Goal: Transaction & Acquisition: Download file/media

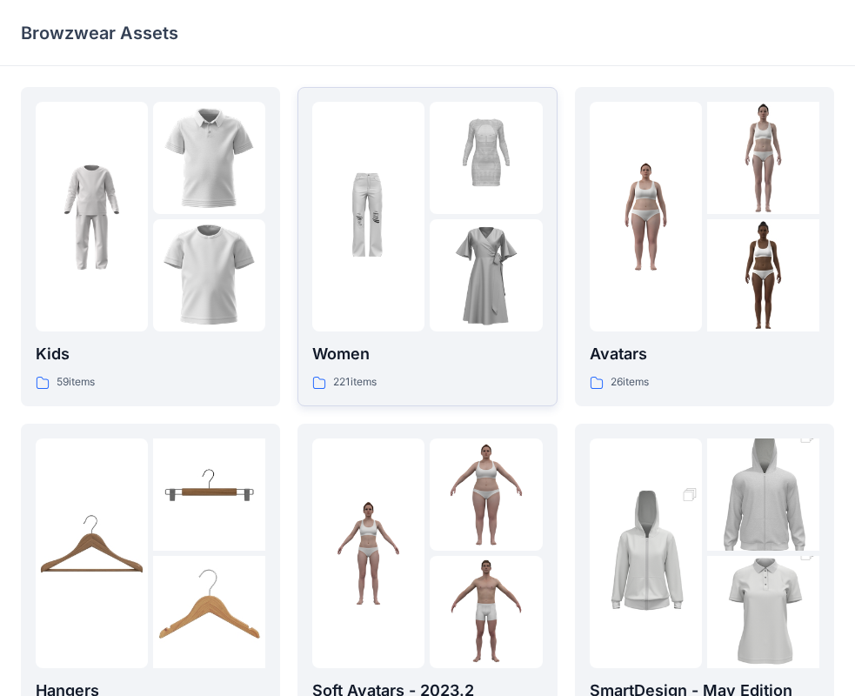
click at [442, 292] on img at bounding box center [486, 275] width 112 height 112
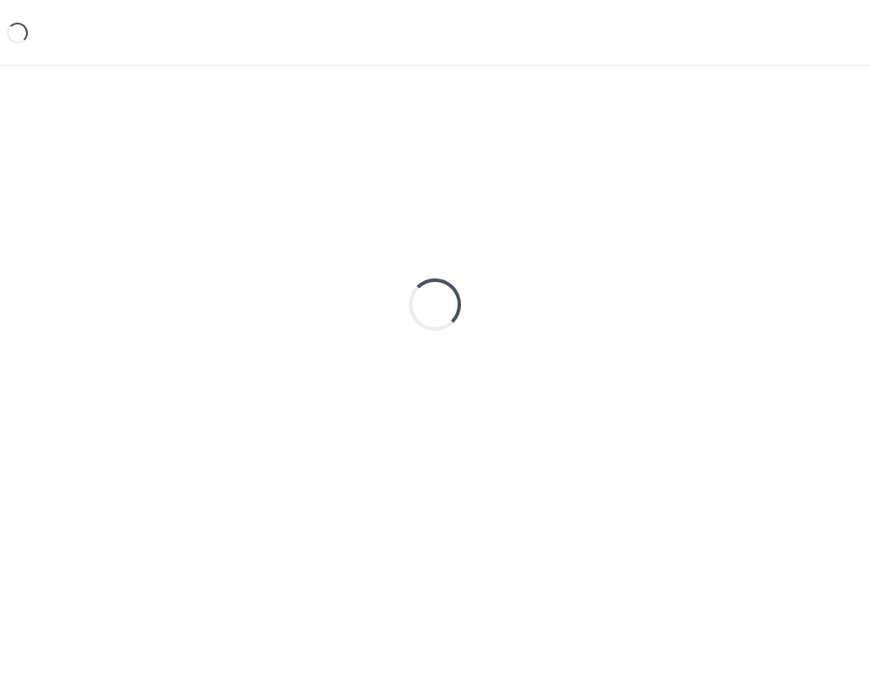
click at [442, 292] on div "Loading..." at bounding box center [435, 304] width 52 height 52
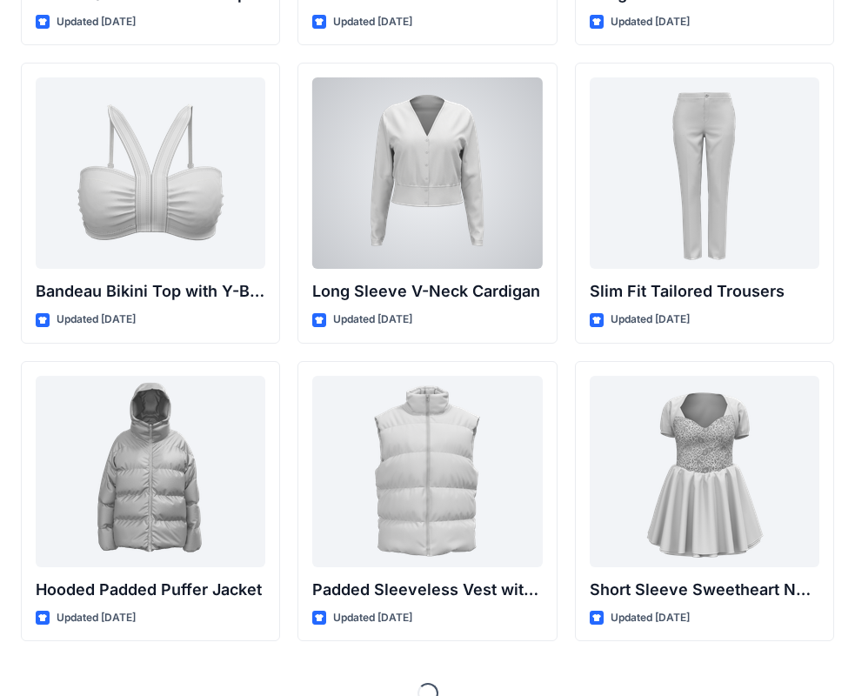
scroll to position [1841, 0]
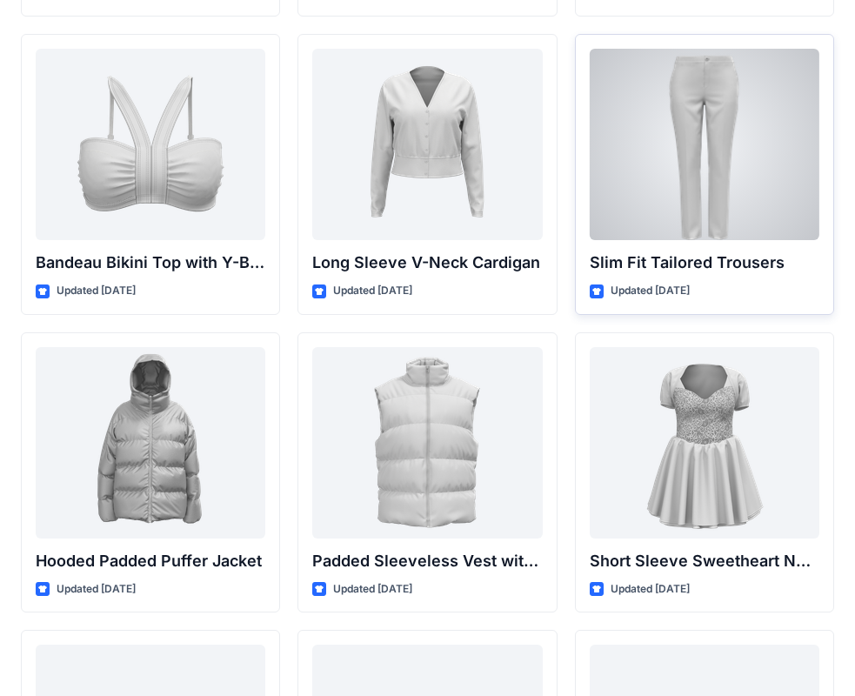
click at [688, 142] on div at bounding box center [705, 144] width 230 height 191
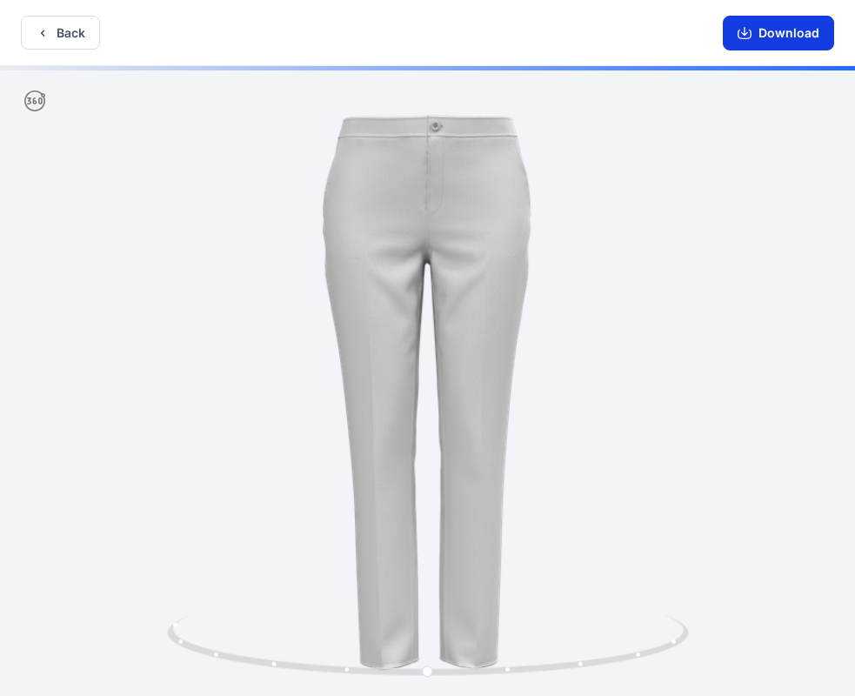
click at [788, 37] on button "Download" at bounding box center [778, 33] width 111 height 35
click at [781, 30] on button "Download" at bounding box center [778, 33] width 111 height 35
click at [738, 34] on button "Download" at bounding box center [778, 33] width 111 height 35
click at [741, 33] on icon "button" at bounding box center [745, 33] width 14 height 14
click at [64, 37] on button "Back" at bounding box center [60, 33] width 79 height 34
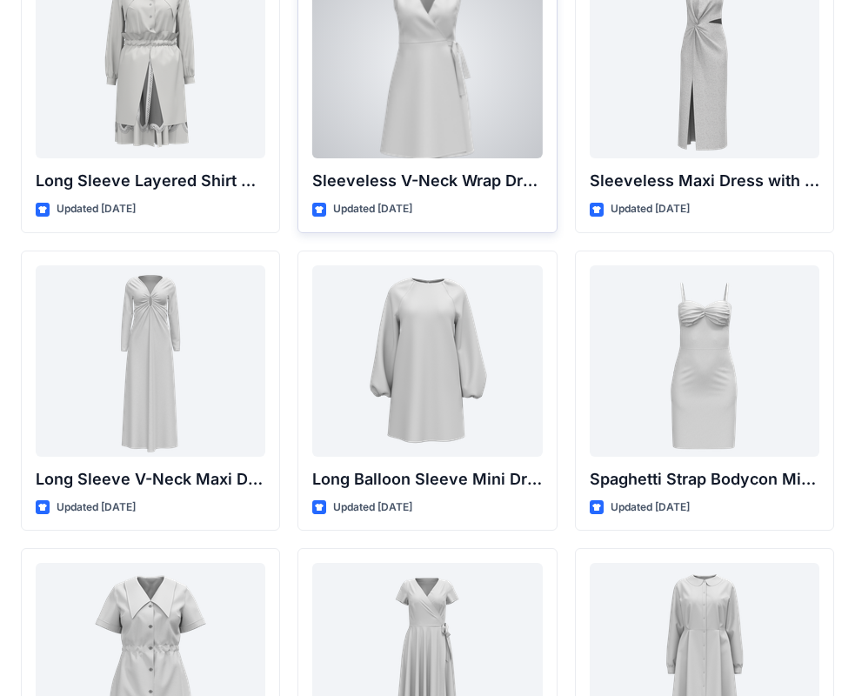
scroll to position [2537, 0]
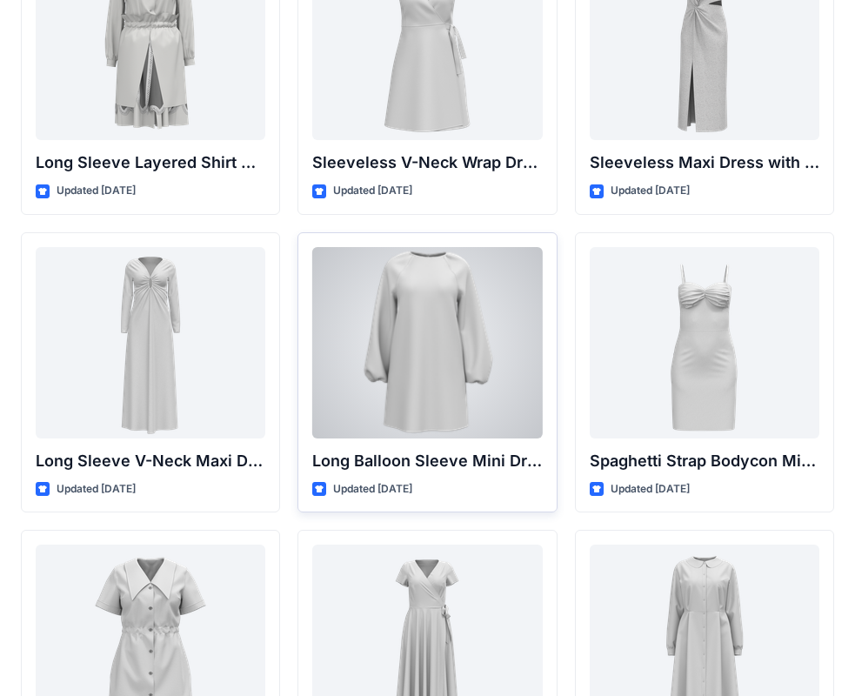
click at [437, 351] on div at bounding box center [427, 342] width 230 height 191
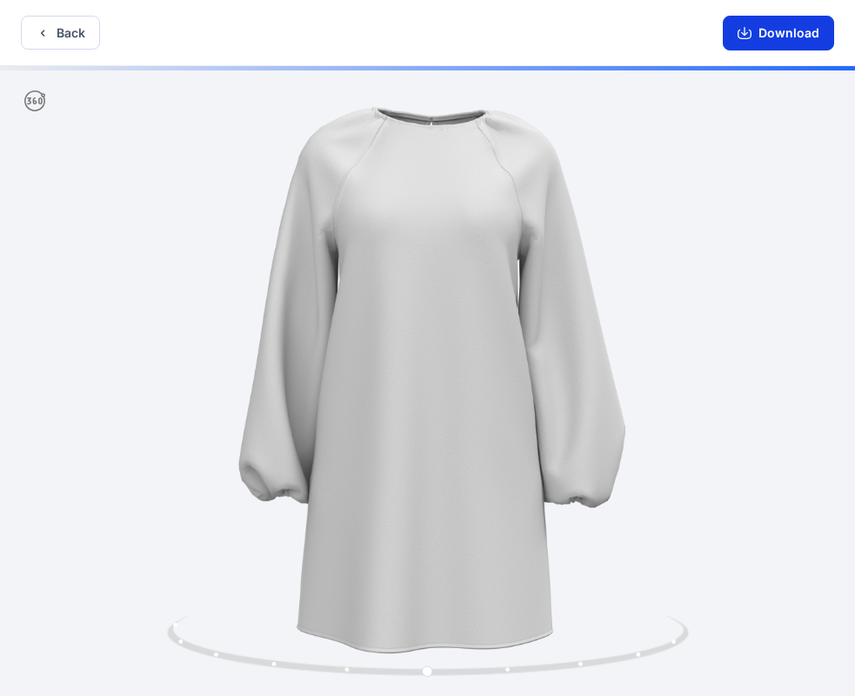
click at [789, 34] on button "Download" at bounding box center [778, 33] width 111 height 35
click at [787, 35] on button "Download" at bounding box center [778, 33] width 111 height 35
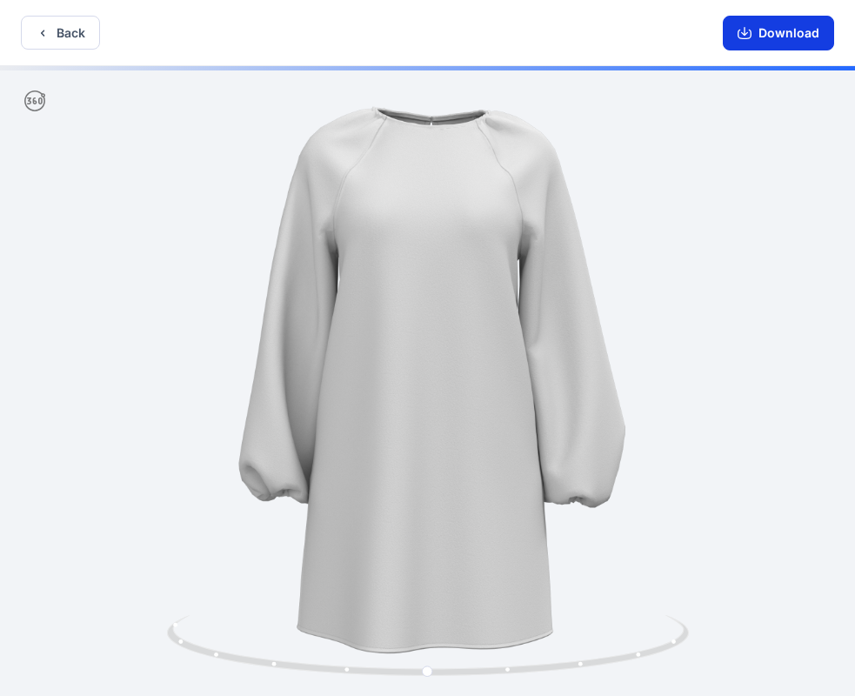
click at [787, 35] on button "Download" at bounding box center [778, 33] width 111 height 35
click at [764, 42] on button "Download" at bounding box center [778, 33] width 111 height 35
click at [770, 28] on button "Download" at bounding box center [778, 33] width 111 height 35
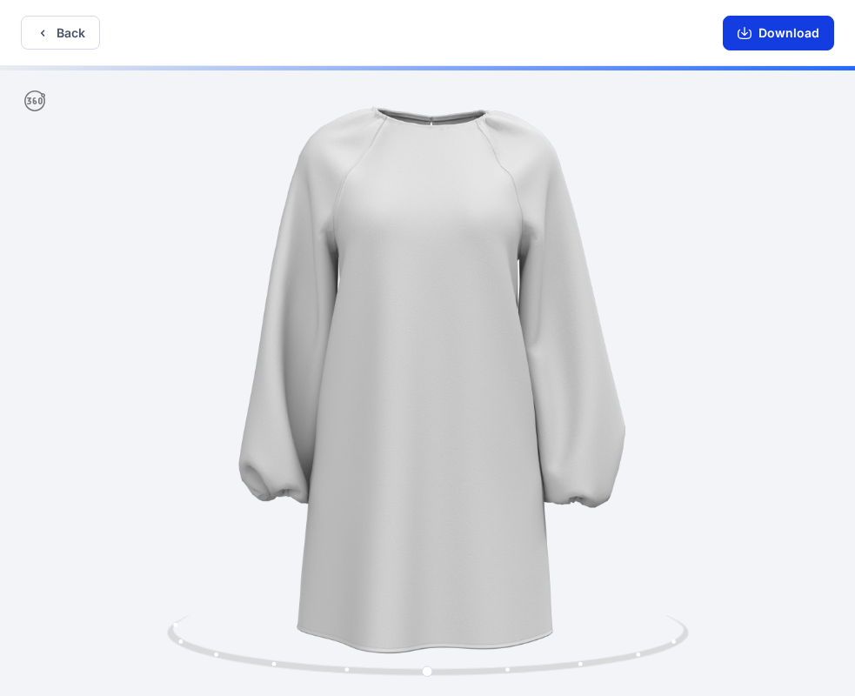
click at [770, 28] on button "Download" at bounding box center [778, 33] width 111 height 35
click at [44, 98] on icon at bounding box center [34, 100] width 21 height 21
drag, startPoint x: 308, startPoint y: 223, endPoint x: 325, endPoint y: 255, distance: 36.2
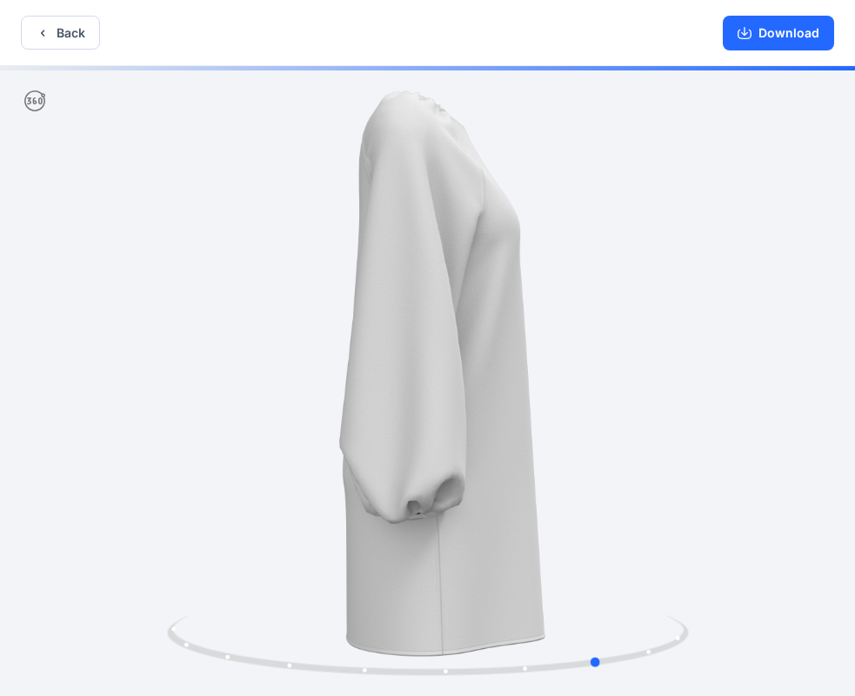
drag, startPoint x: 425, startPoint y: 335, endPoint x: 690, endPoint y: 259, distance: 275.1
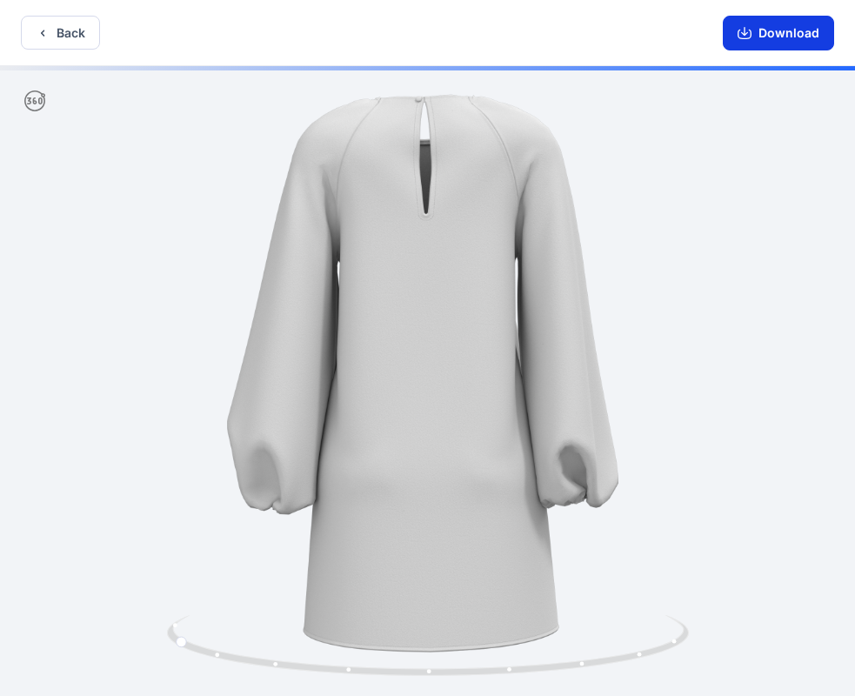
click at [776, 39] on button "Download" at bounding box center [778, 33] width 111 height 35
click at [787, 32] on button "Download" at bounding box center [778, 33] width 111 height 35
click at [800, 33] on button "Download" at bounding box center [778, 33] width 111 height 35
